Goal: Task Accomplishment & Management: Manage account settings

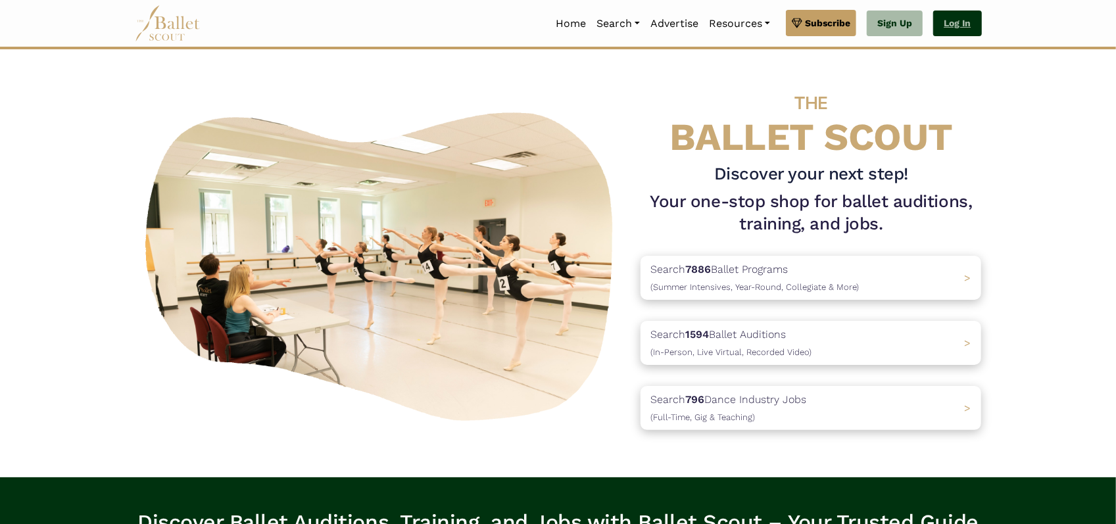
click at [968, 28] on link "Log In" at bounding box center [957, 24] width 48 height 26
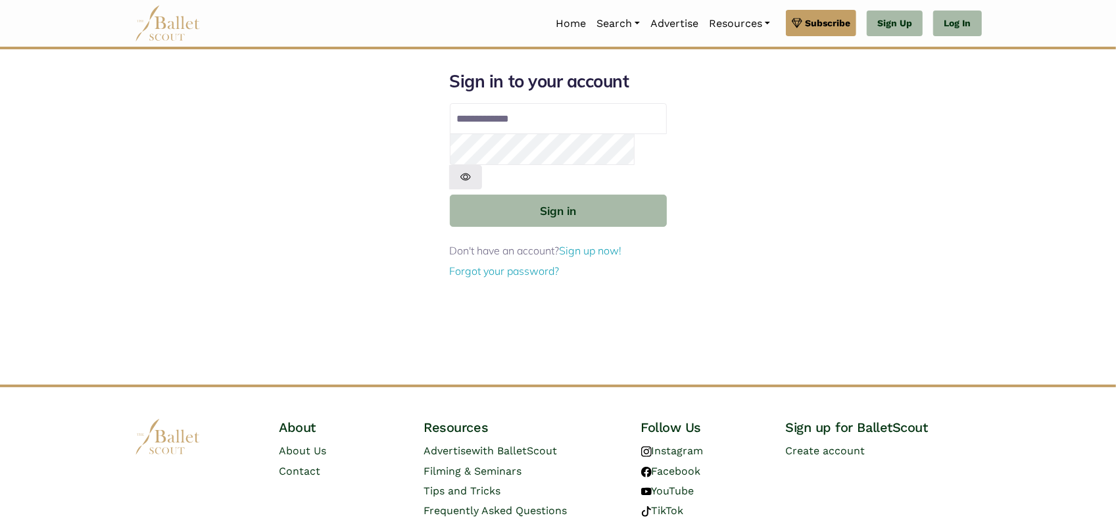
type input "**********"
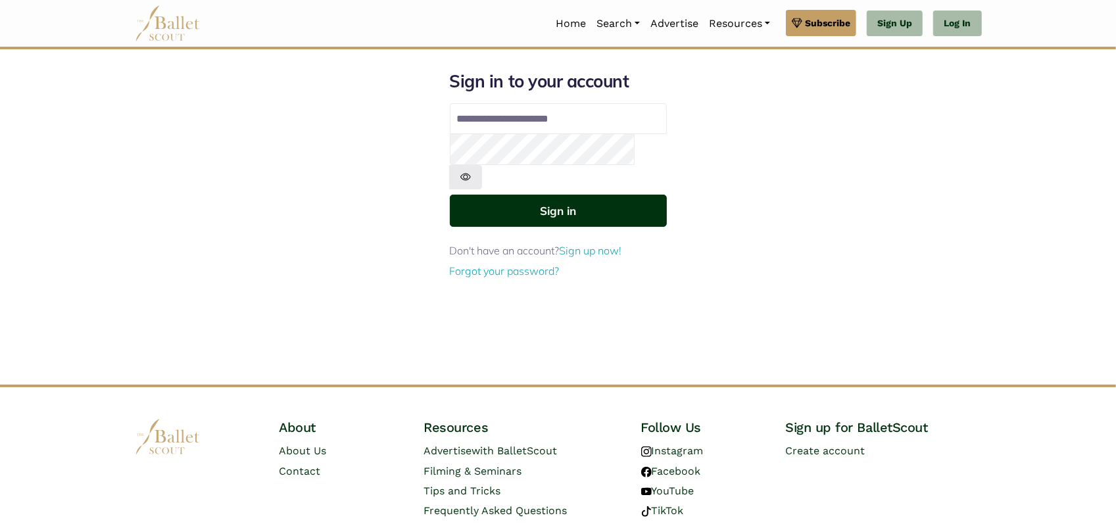
click at [549, 195] on button "Sign in" at bounding box center [558, 211] width 217 height 32
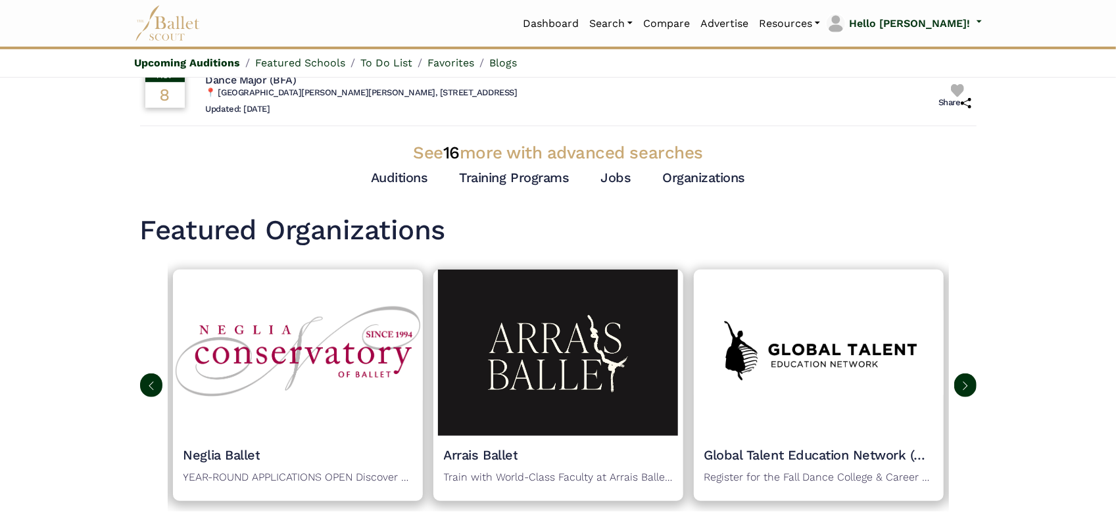
scroll to position [454, 0]
